Goal: Task Accomplishment & Management: Use online tool/utility

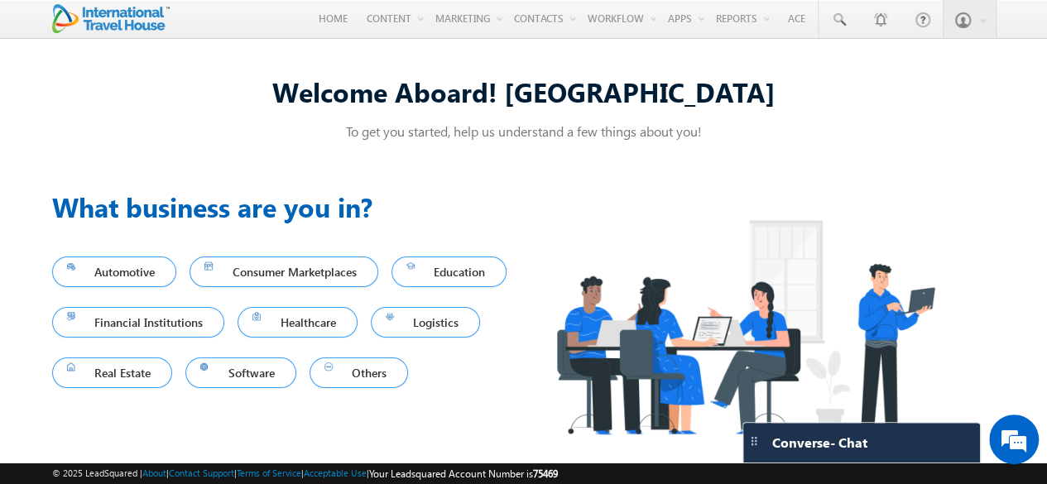
click at [323, 13] on link "Home" at bounding box center [333, 18] width 54 height 36
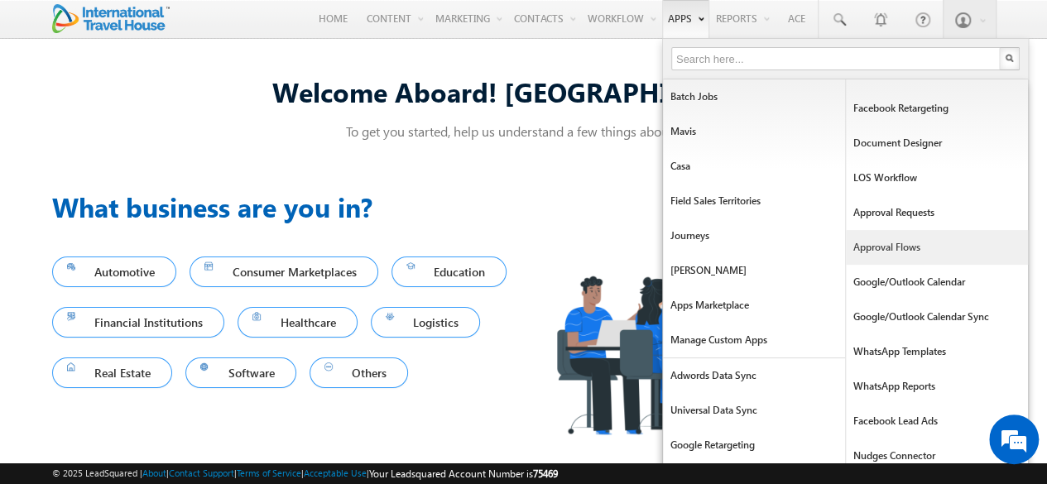
click at [883, 236] on link "Approval Flows" at bounding box center [937, 247] width 182 height 35
